Goal: Browse casually

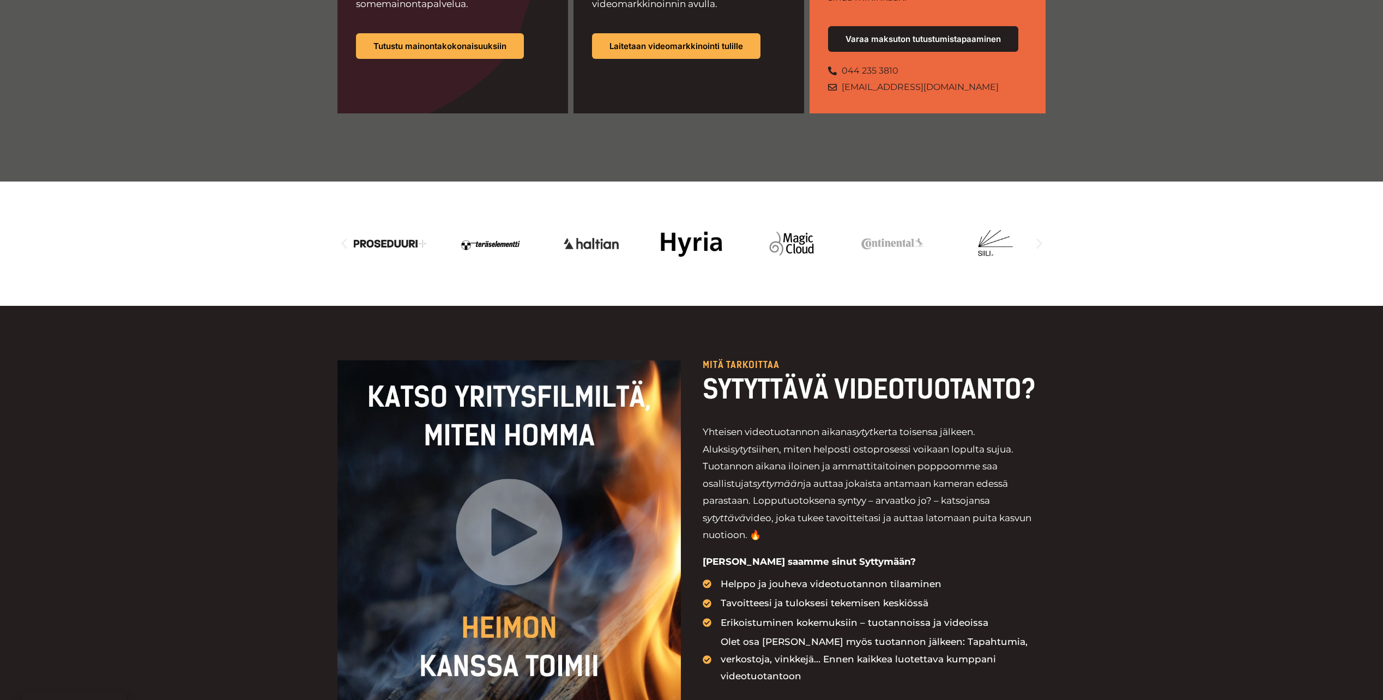
scroll to position [981, 0]
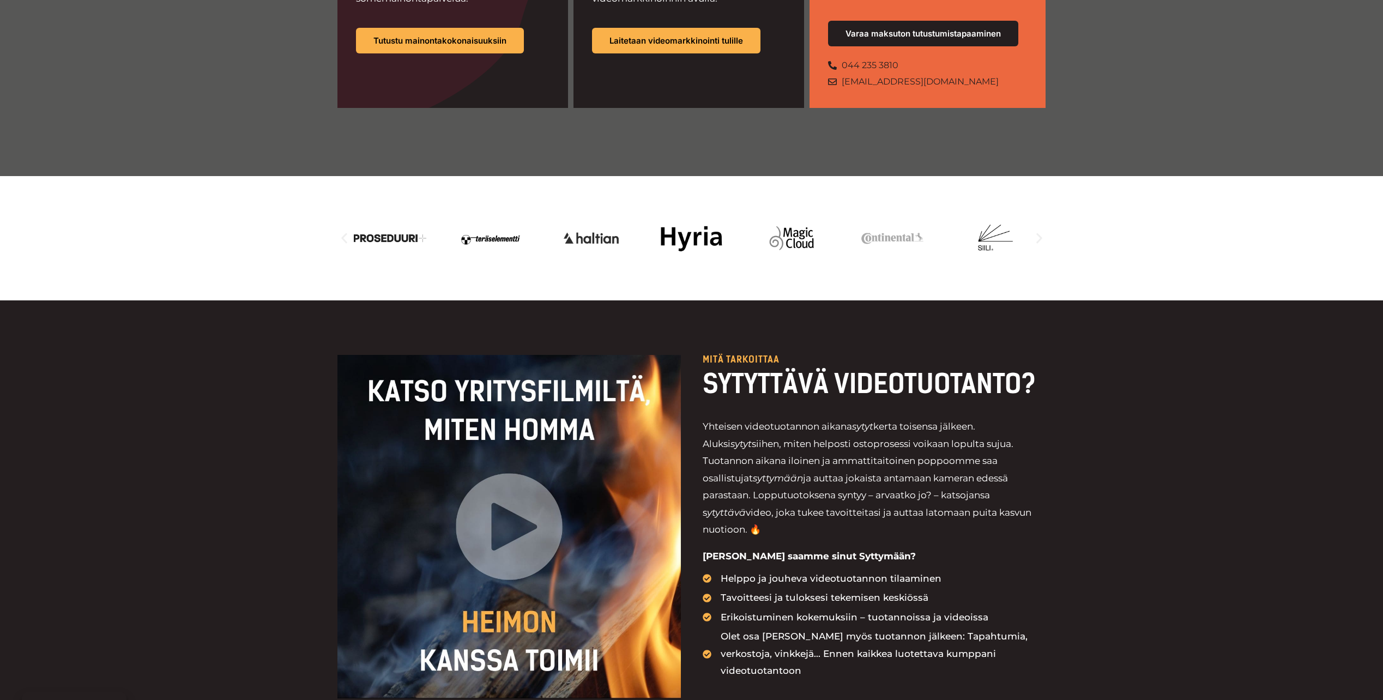
click at [1042, 232] on icon "Seuraava dia" at bounding box center [1039, 239] width 14 height 14
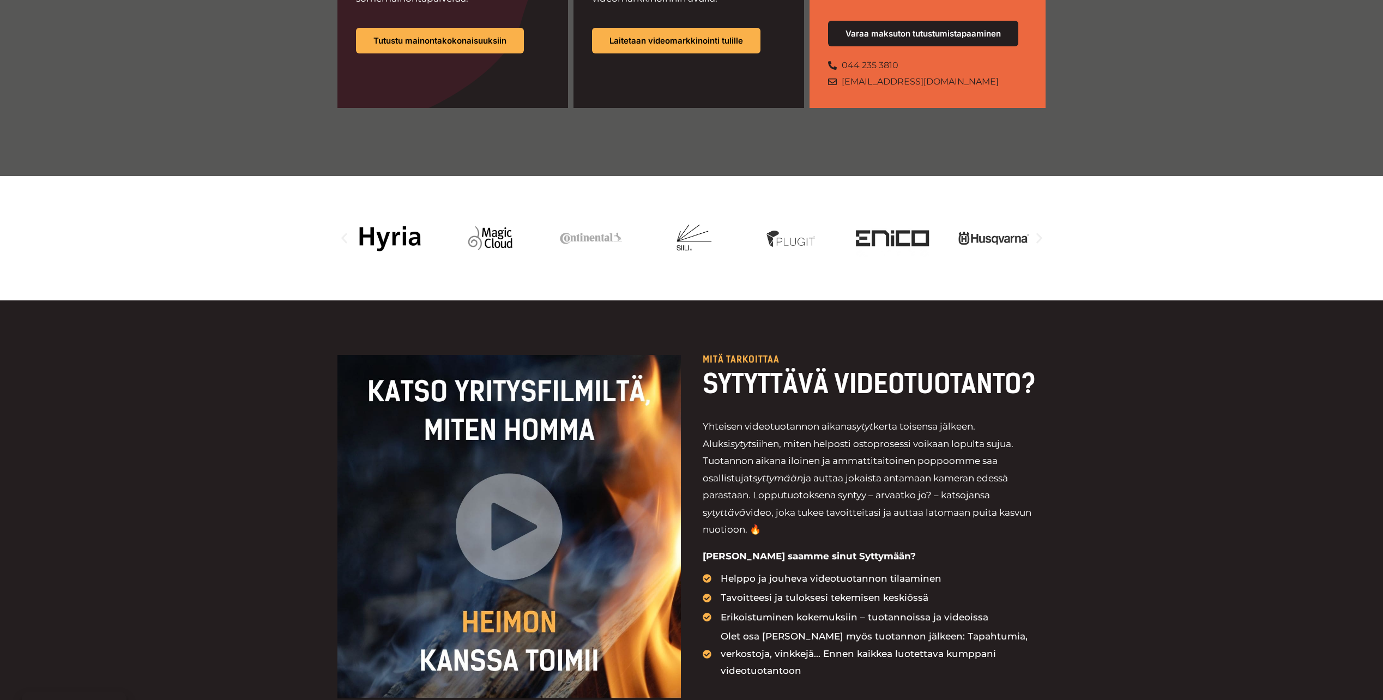
click at [1038, 232] on icon "Seuraava dia" at bounding box center [1039, 239] width 14 height 14
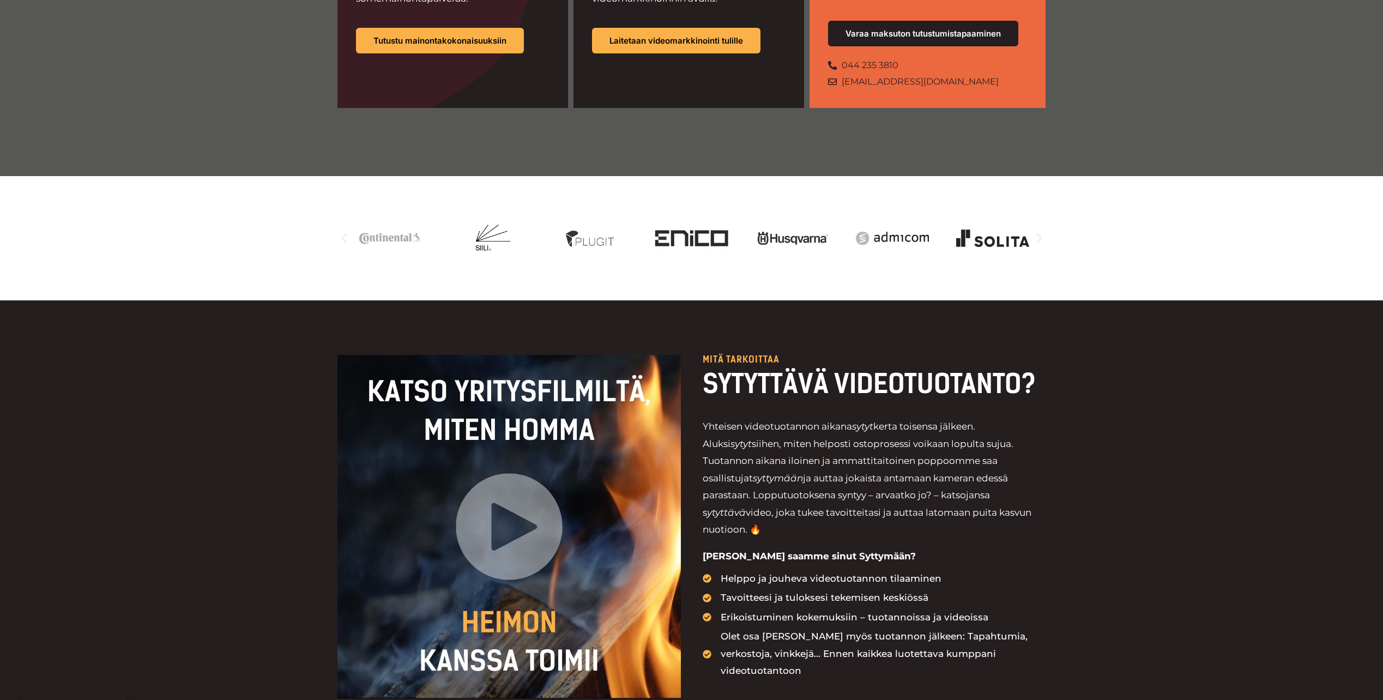
click at [1038, 232] on icon "Seuraava dia" at bounding box center [1039, 239] width 14 height 14
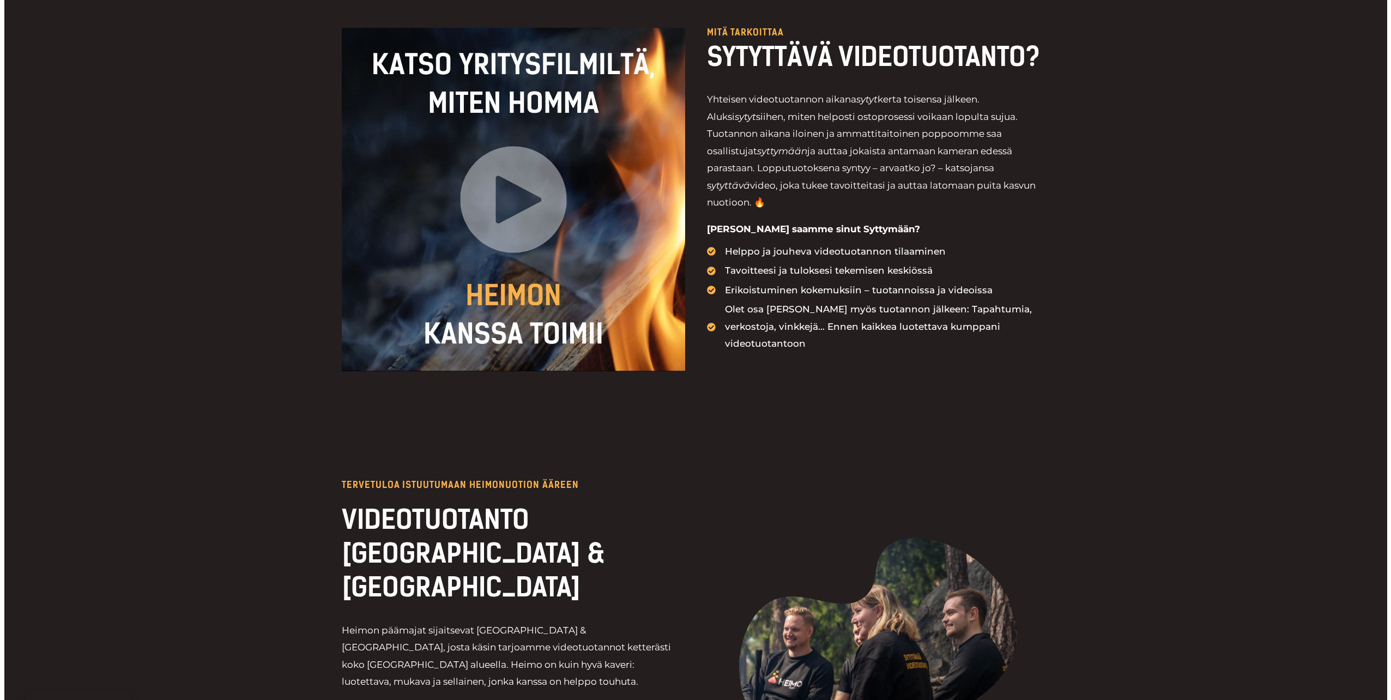
scroll to position [1689, 0]
